Goal: Connect with others: Connect with others

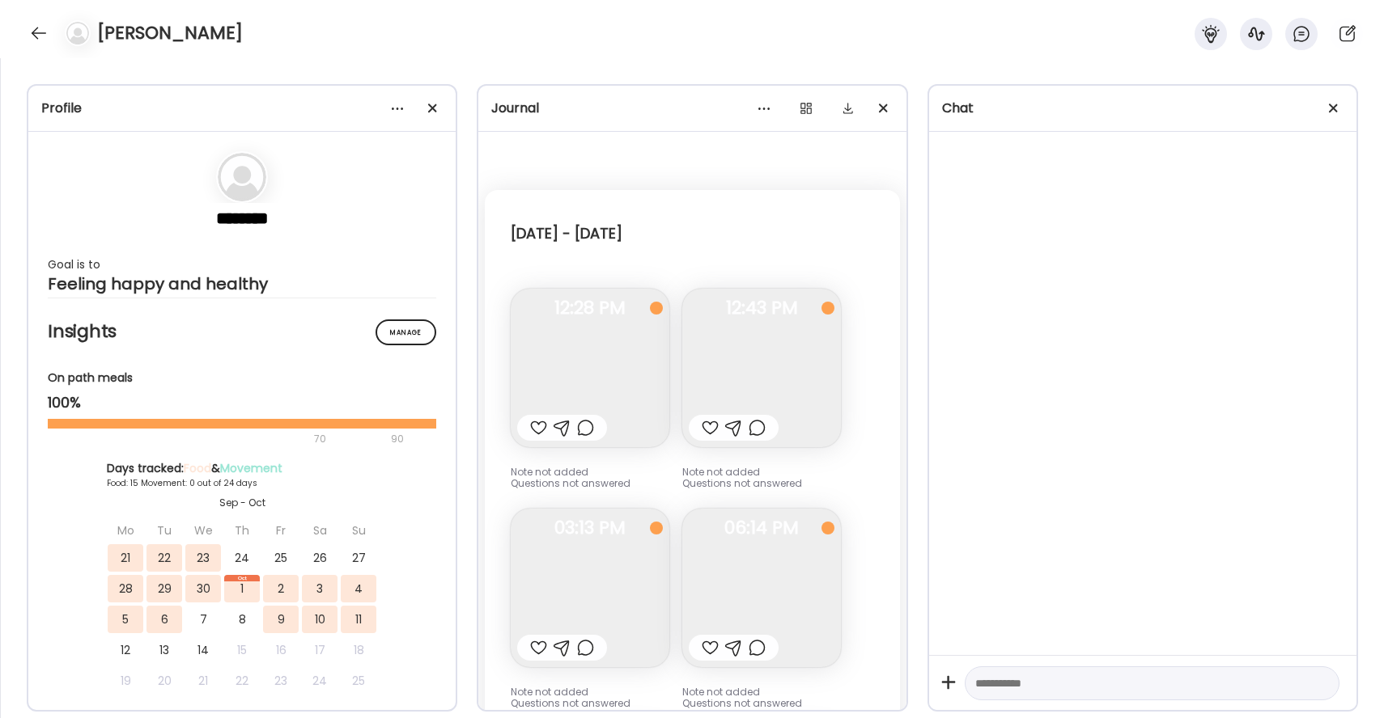
scroll to position [24553, 0]
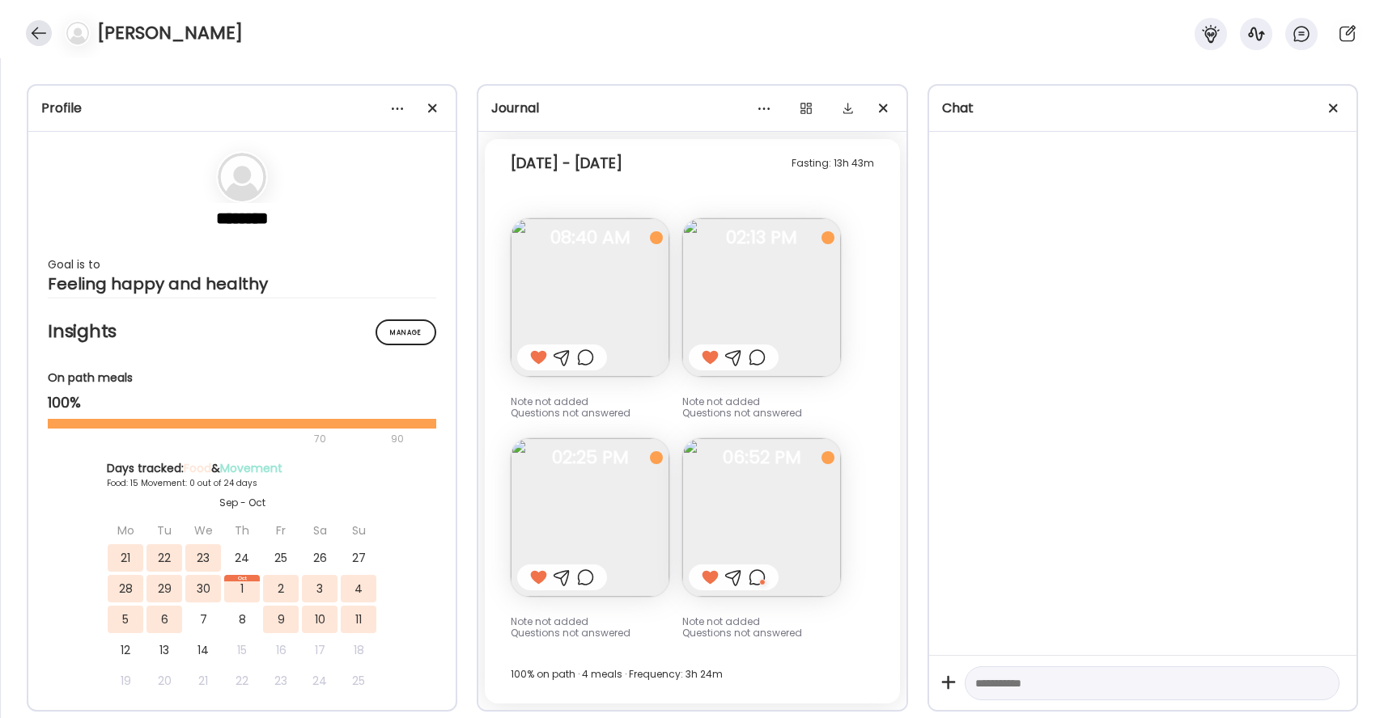
click at [37, 23] on div at bounding box center [39, 33] width 26 height 26
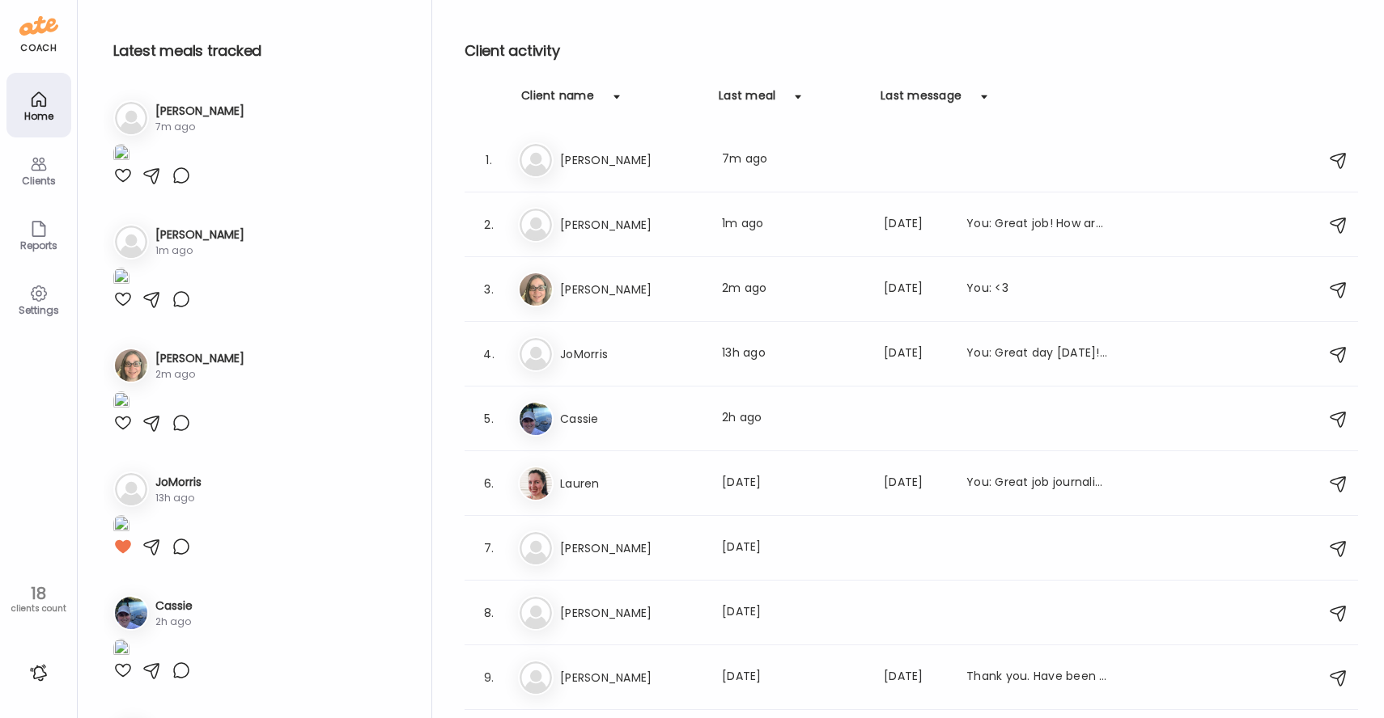
click at [119, 185] on div at bounding box center [122, 175] width 19 height 19
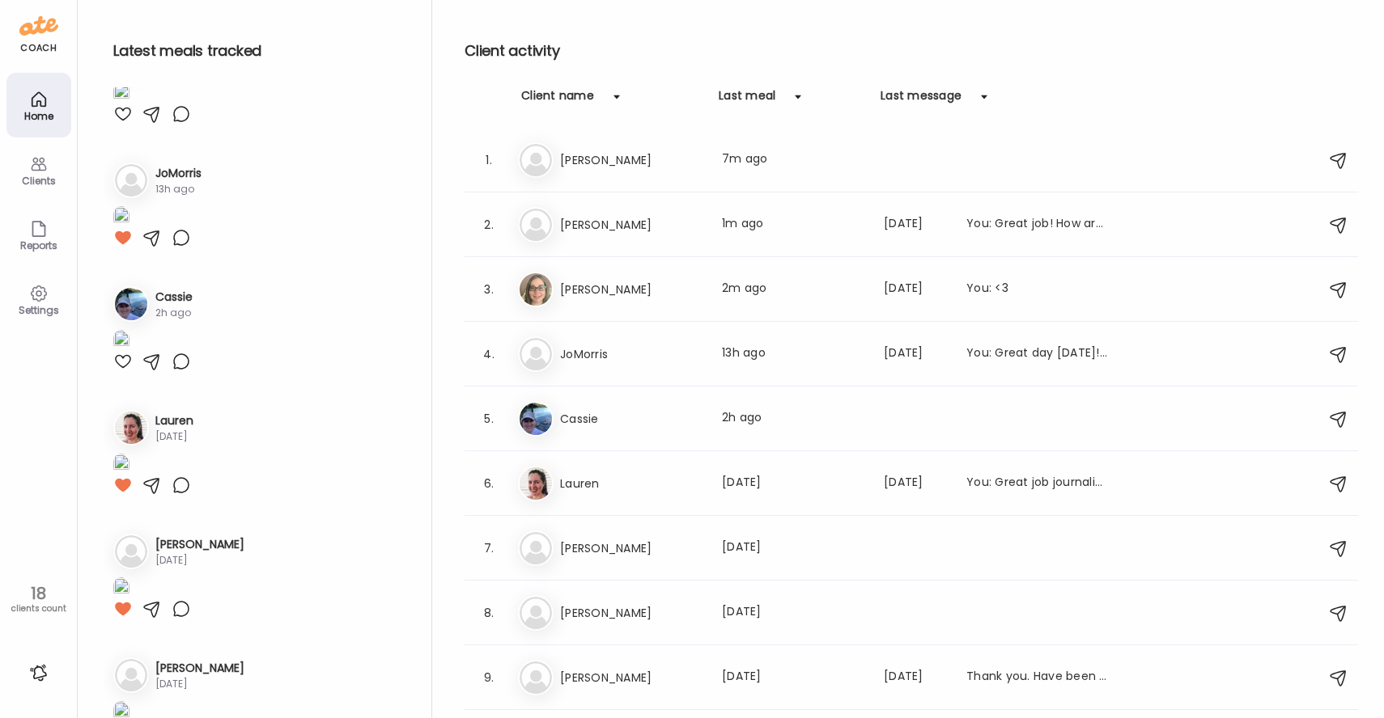
scroll to position [352, 0]
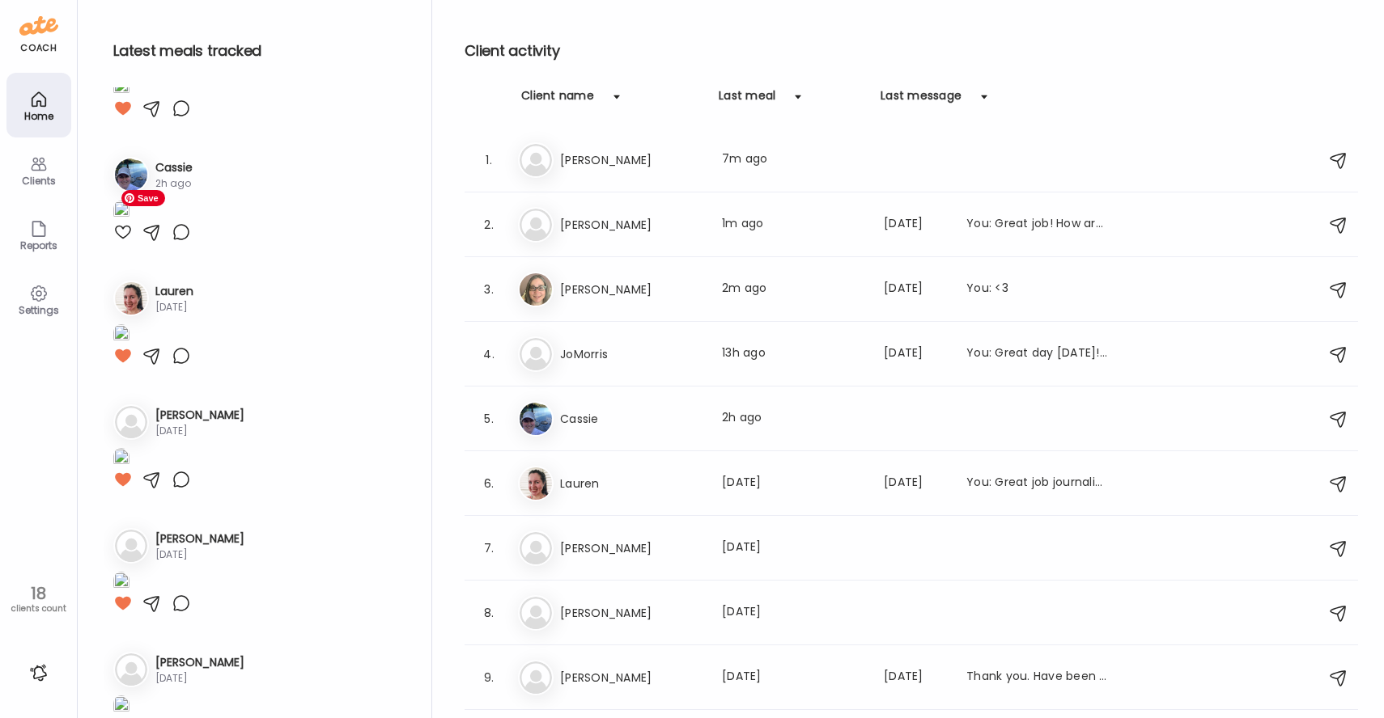
scroll to position [442, 0]
click at [648, 478] on h3 "Lauren" at bounding box center [631, 483] width 142 height 19
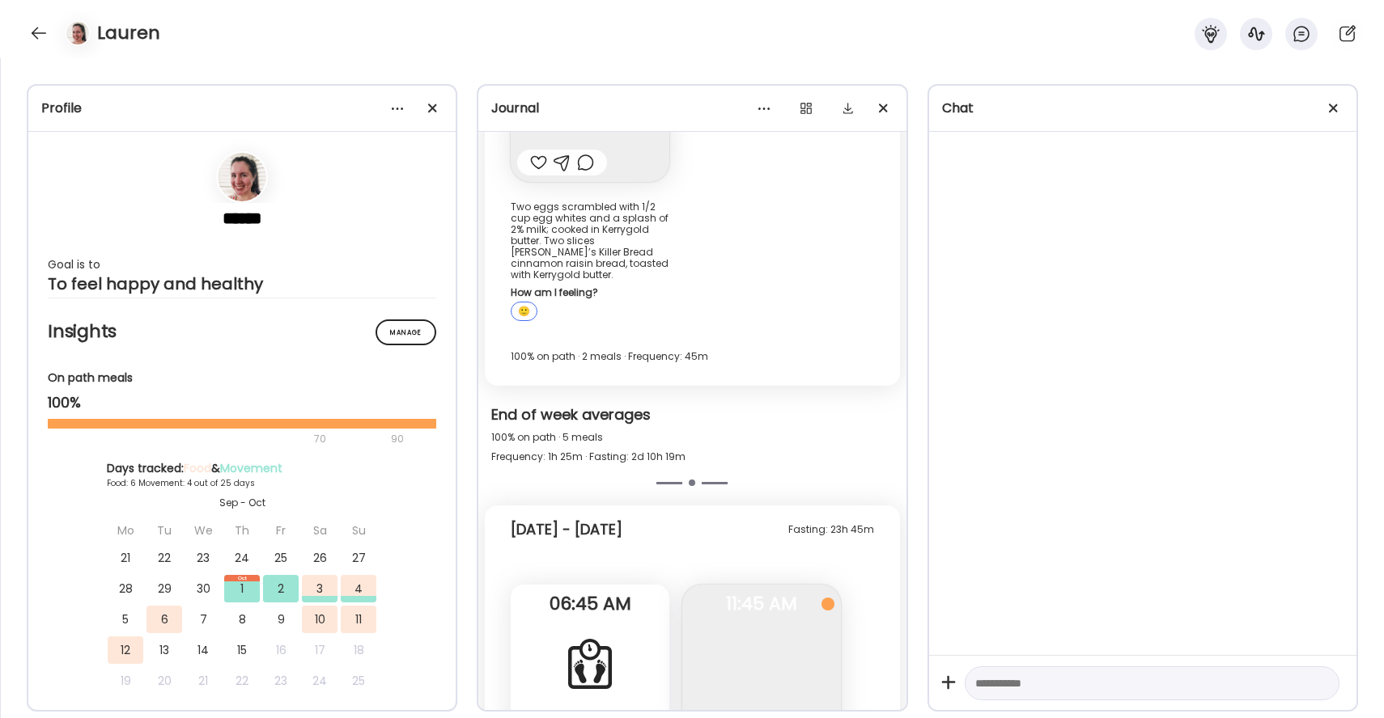
scroll to position [7203, 0]
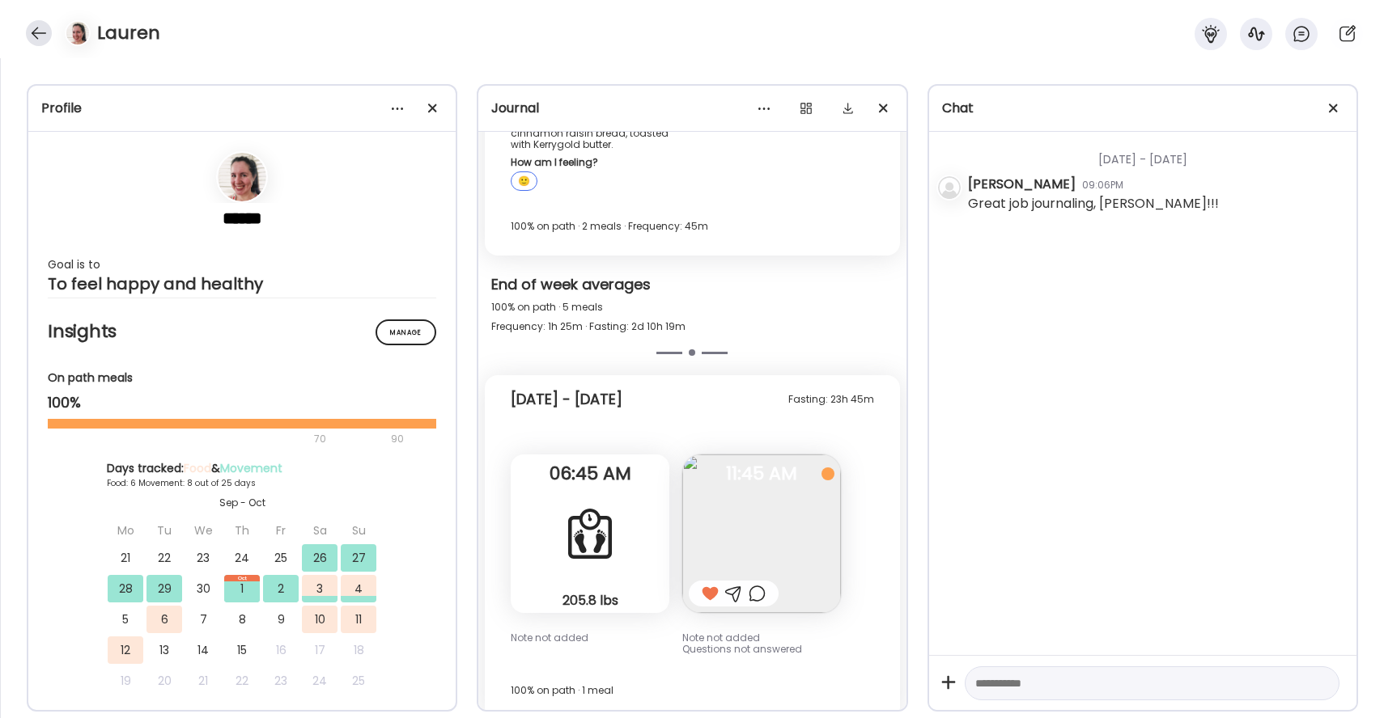
click at [44, 40] on div at bounding box center [39, 33] width 26 height 26
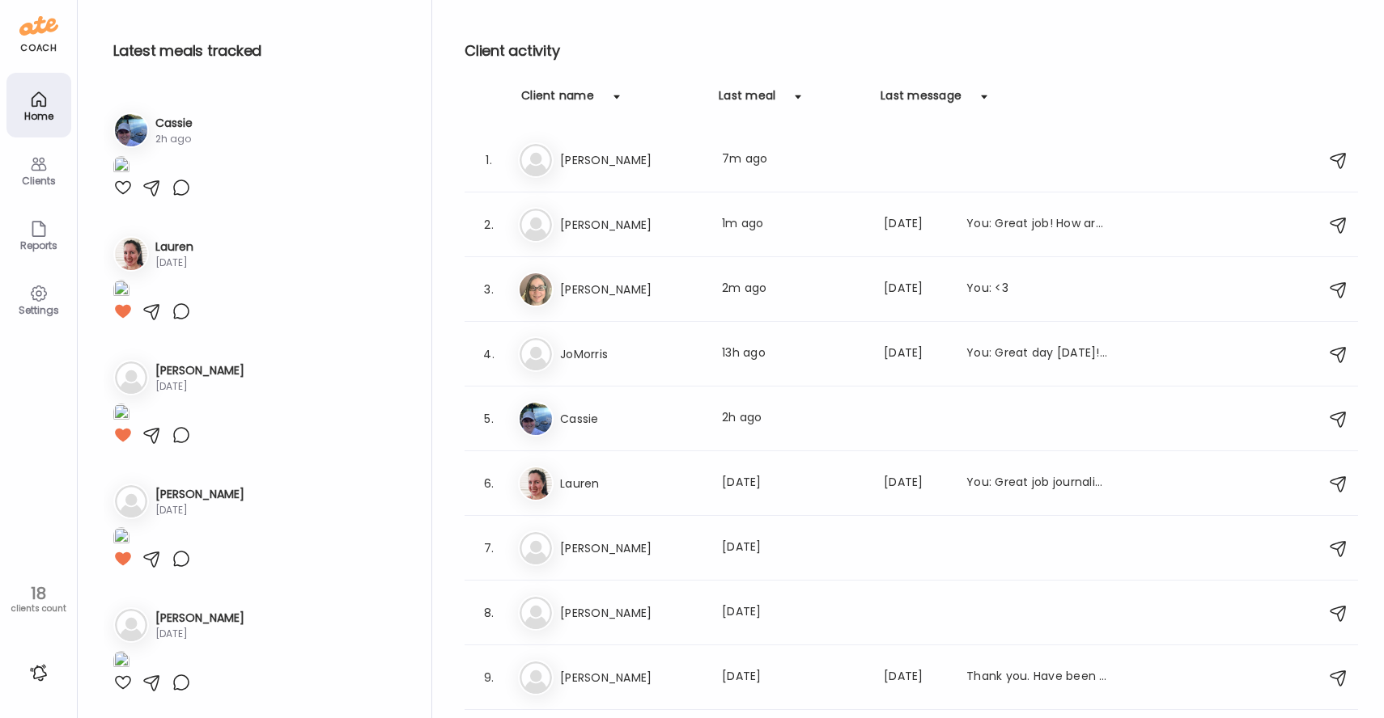
scroll to position [1025, 0]
click at [201, 8] on h3 "JoMorris" at bounding box center [178, -1] width 46 height 17
click at [592, 350] on h3 "JoMorris" at bounding box center [631, 354] width 142 height 19
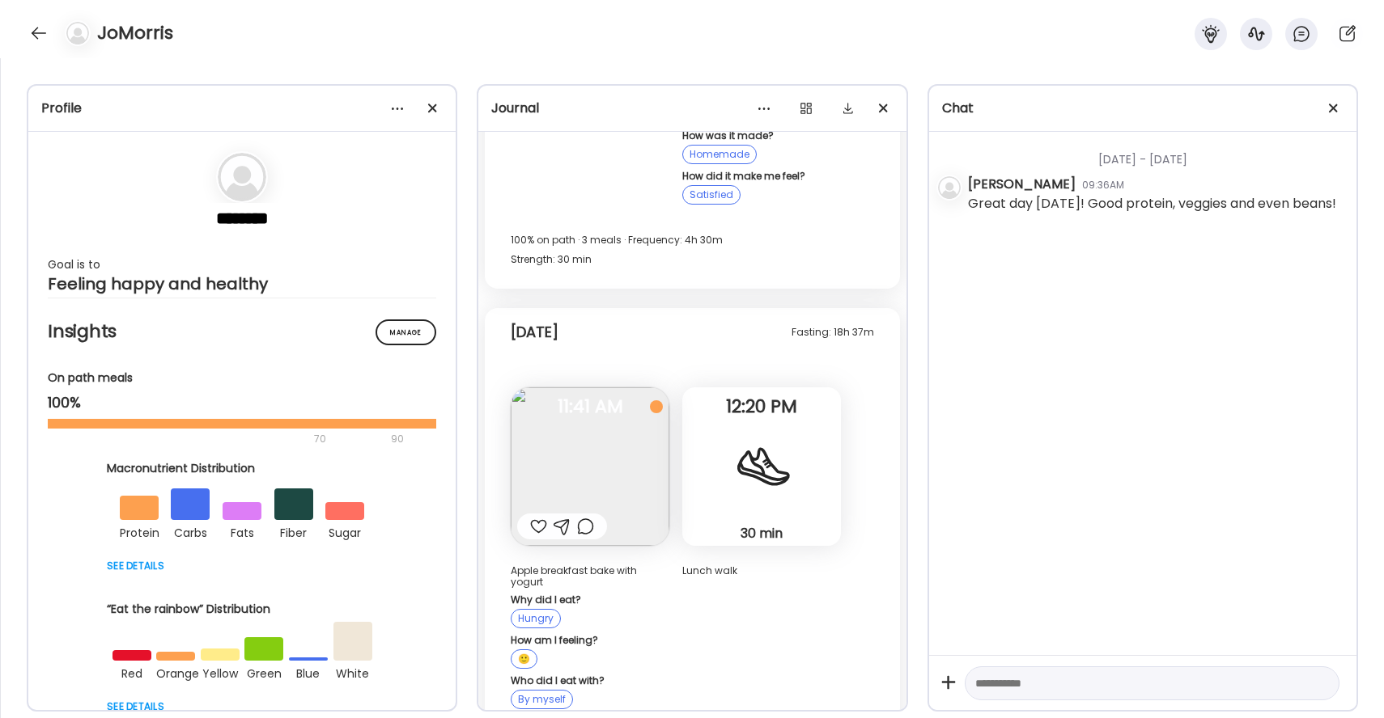
scroll to position [29865, 0]
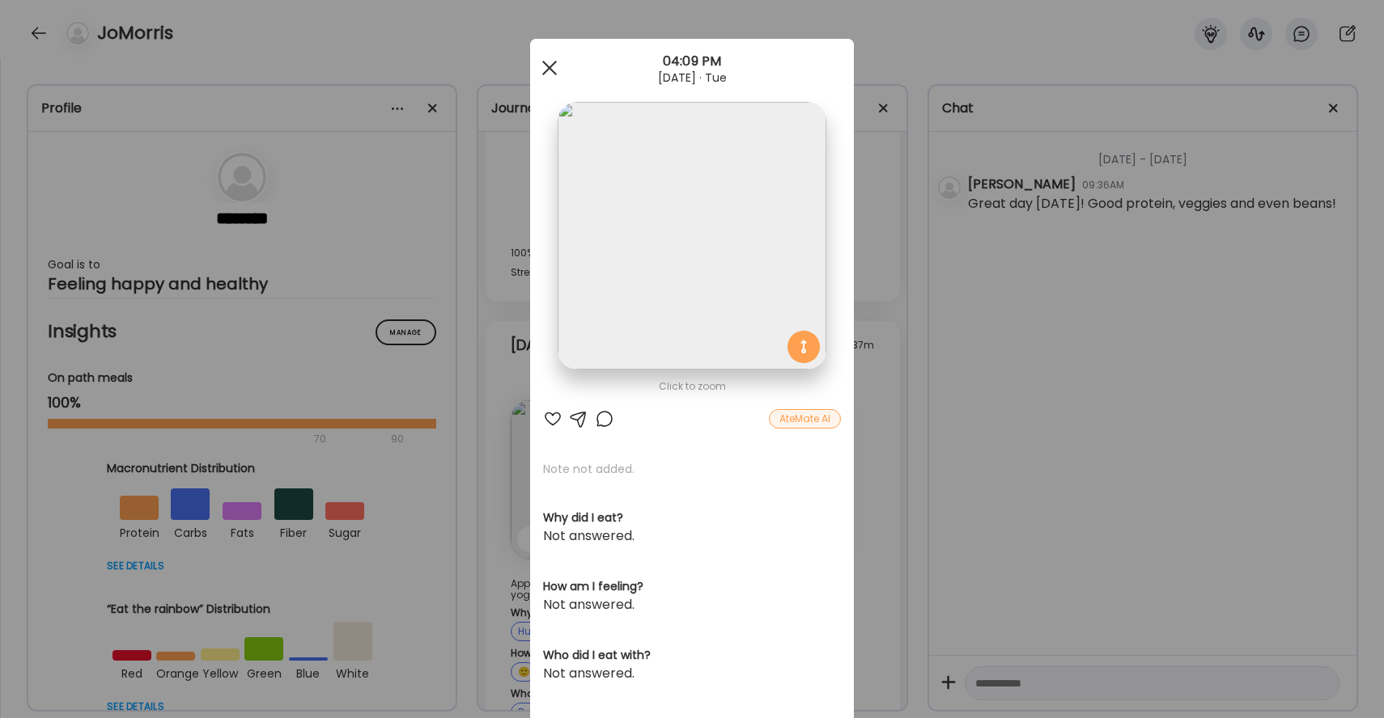
click at [544, 63] on span at bounding box center [549, 68] width 15 height 15
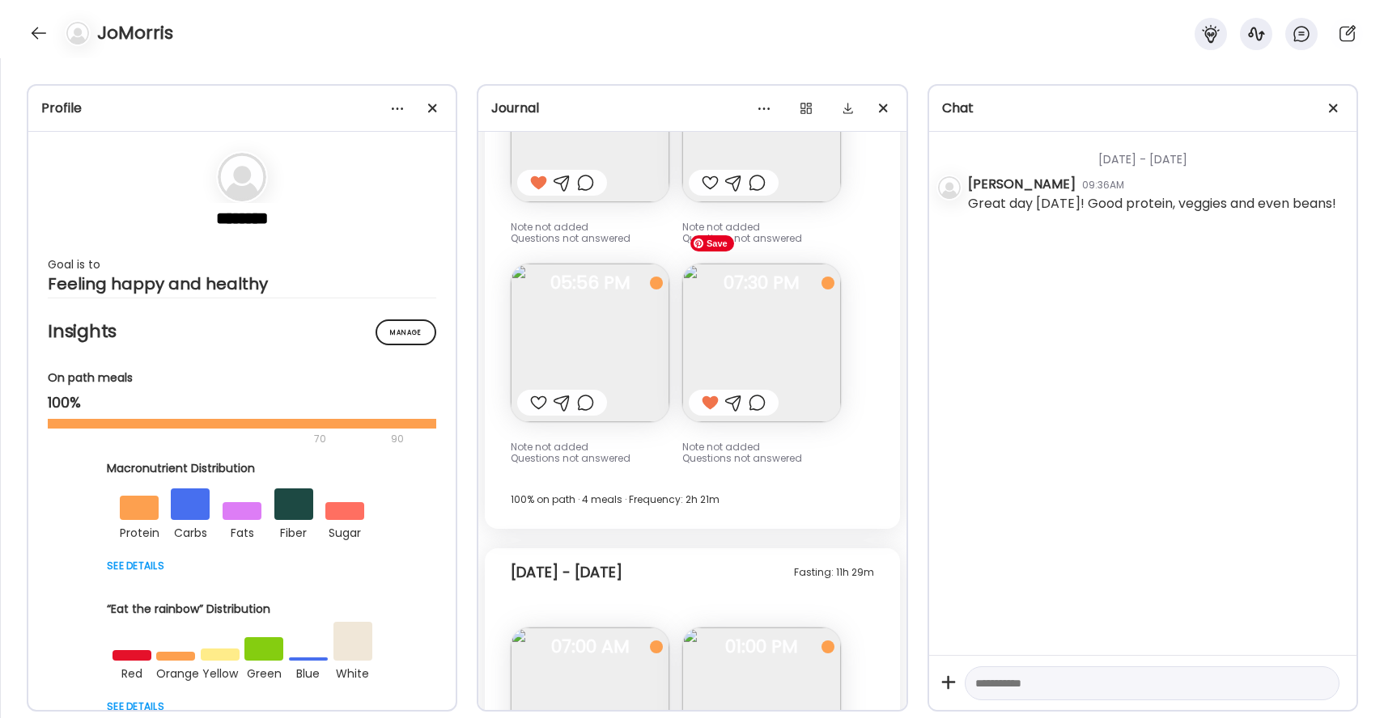
scroll to position [23789, 0]
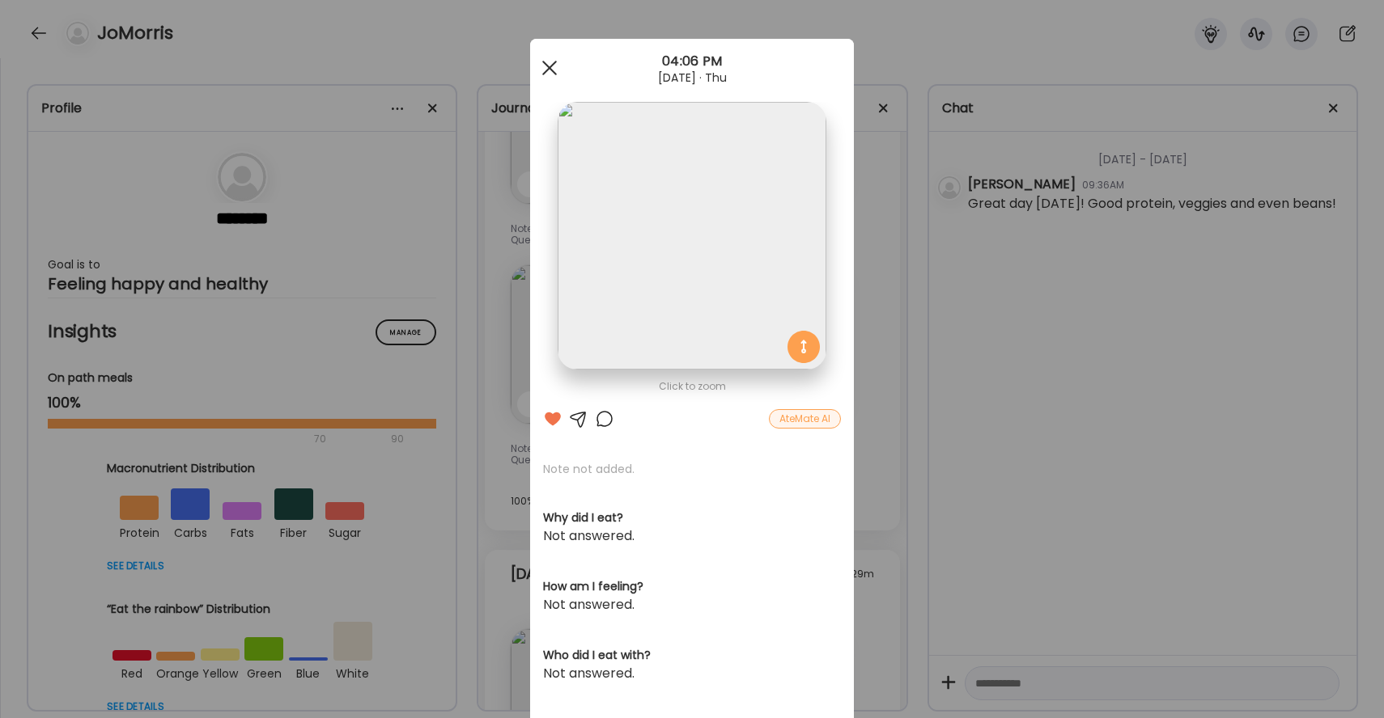
click at [555, 61] on span at bounding box center [549, 68] width 15 height 15
